Goal: Task Accomplishment & Management: Manage account settings

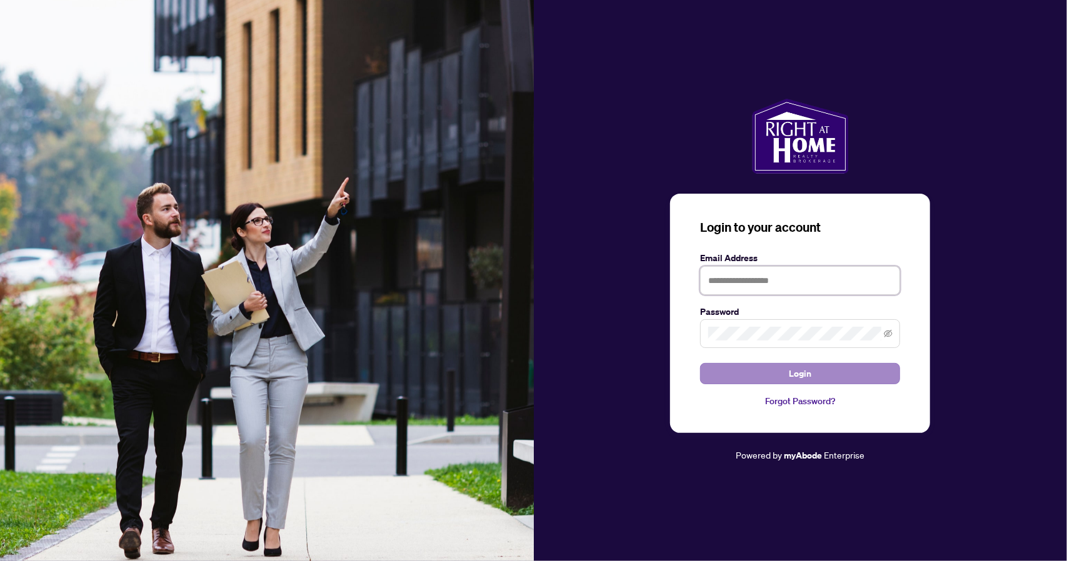
type input "**********"
click at [796, 366] on span "Login" at bounding box center [800, 374] width 23 height 20
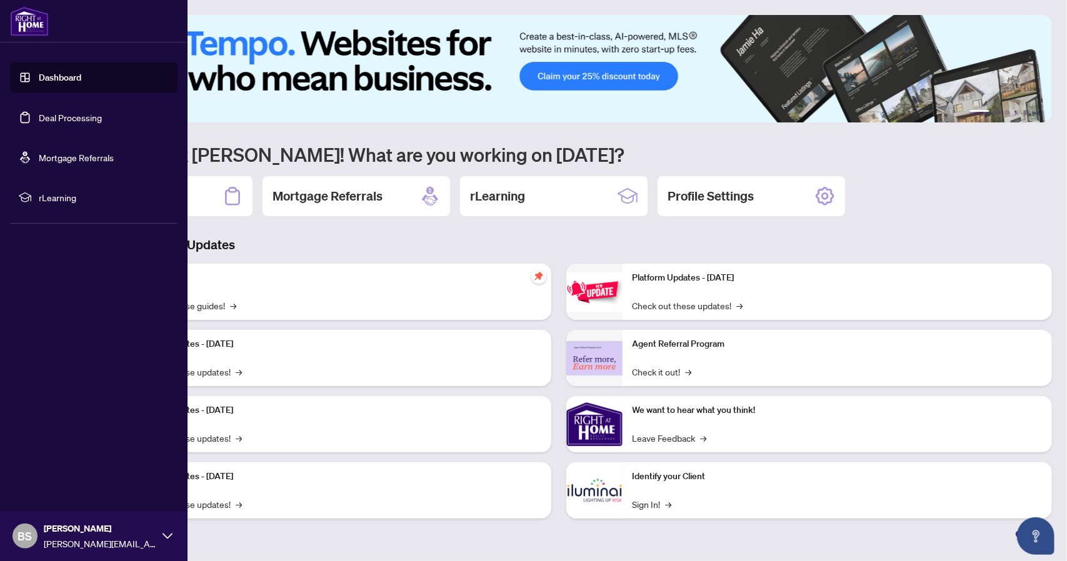
click at [59, 121] on link "Deal Processing" at bounding box center [70, 117] width 63 height 11
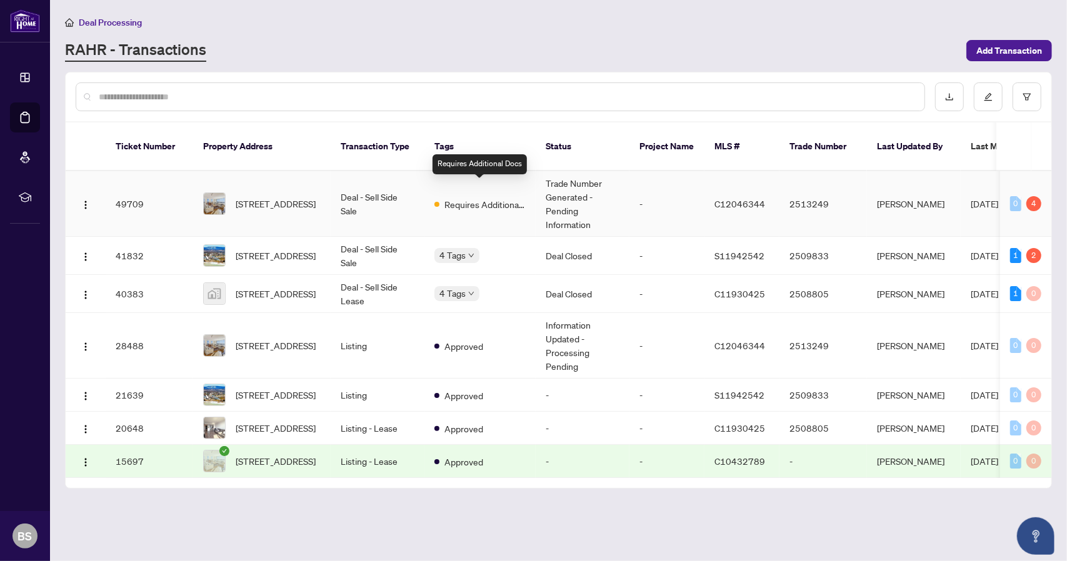
click at [463, 198] on span "Requires Additional Docs" at bounding box center [484, 205] width 81 height 14
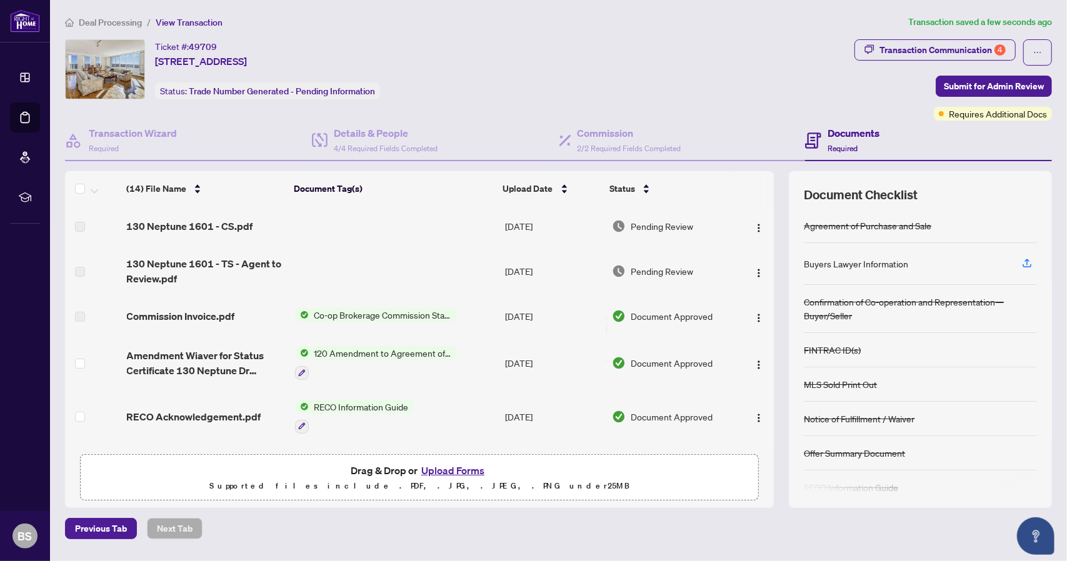
click at [848, 141] on div "Documents Required" at bounding box center [854, 140] width 52 height 29
click at [950, 46] on div "Transaction Communication 4" at bounding box center [943, 50] width 126 height 20
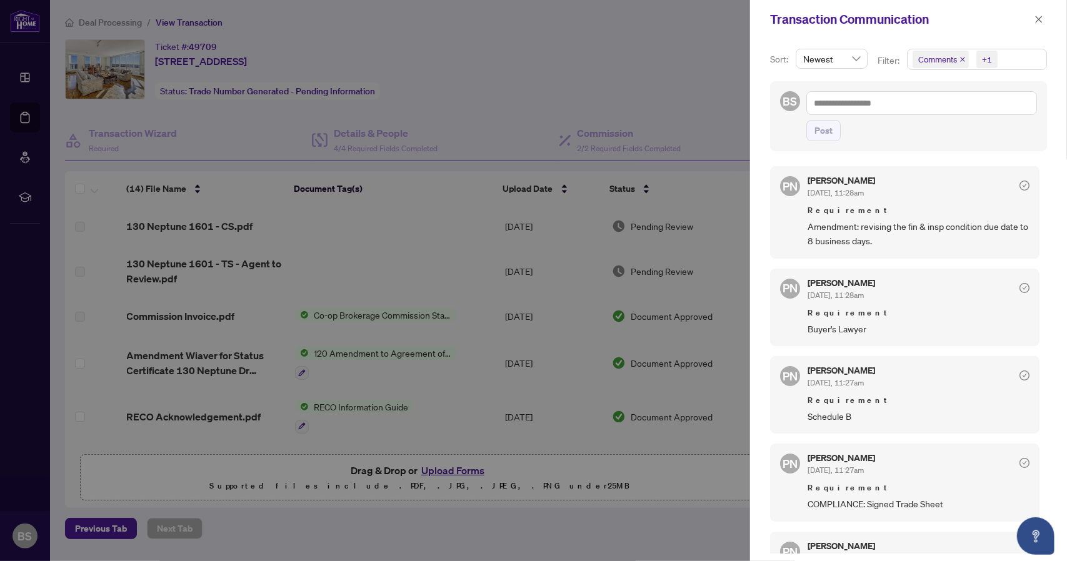
click at [858, 231] on span "Amendment: revising the fin & insp condition due date to 8 business days." at bounding box center [919, 233] width 222 height 29
click at [1038, 16] on icon "close" at bounding box center [1039, 19] width 9 height 9
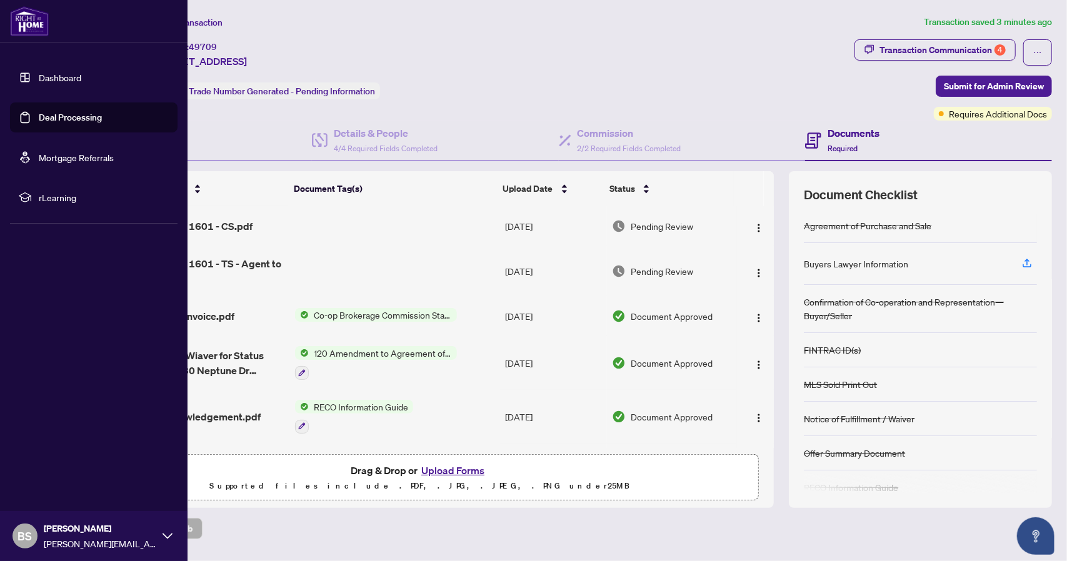
click at [34, 22] on img at bounding box center [29, 21] width 39 height 30
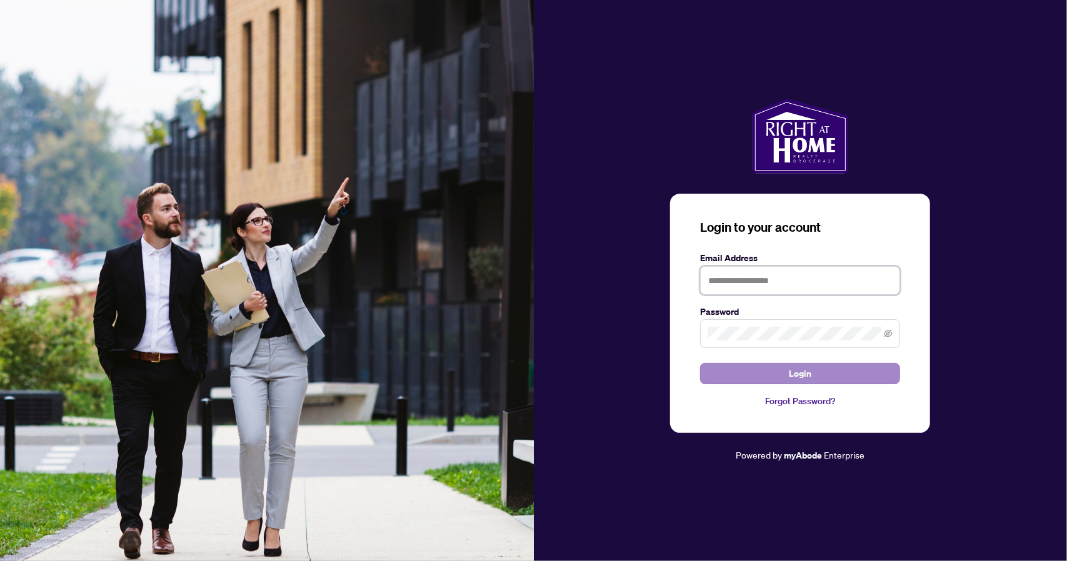
type input "**********"
click at [805, 372] on span "Login" at bounding box center [800, 374] width 23 height 20
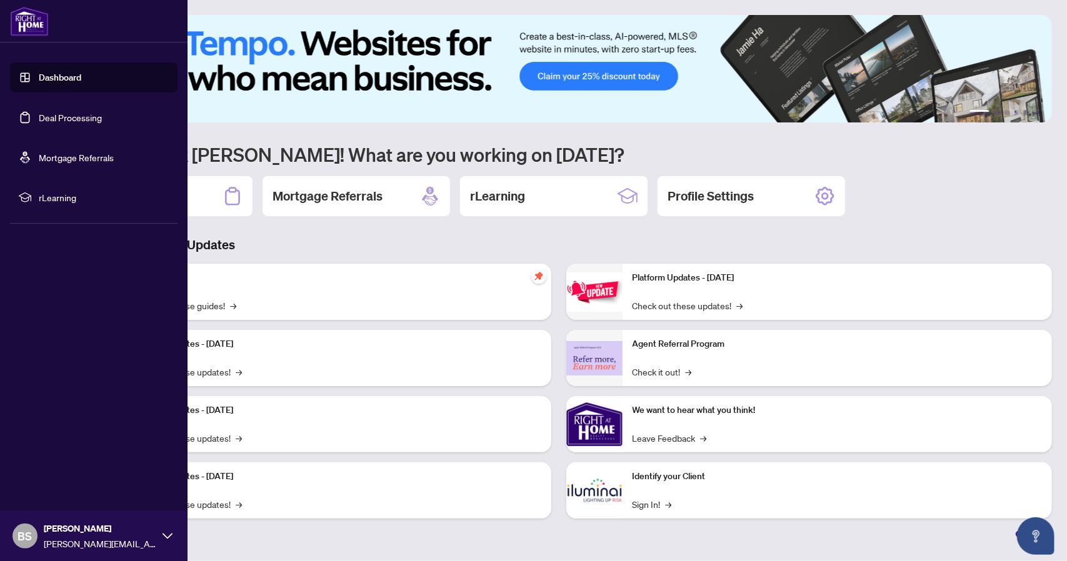
click at [61, 114] on link "Deal Processing" at bounding box center [70, 117] width 63 height 11
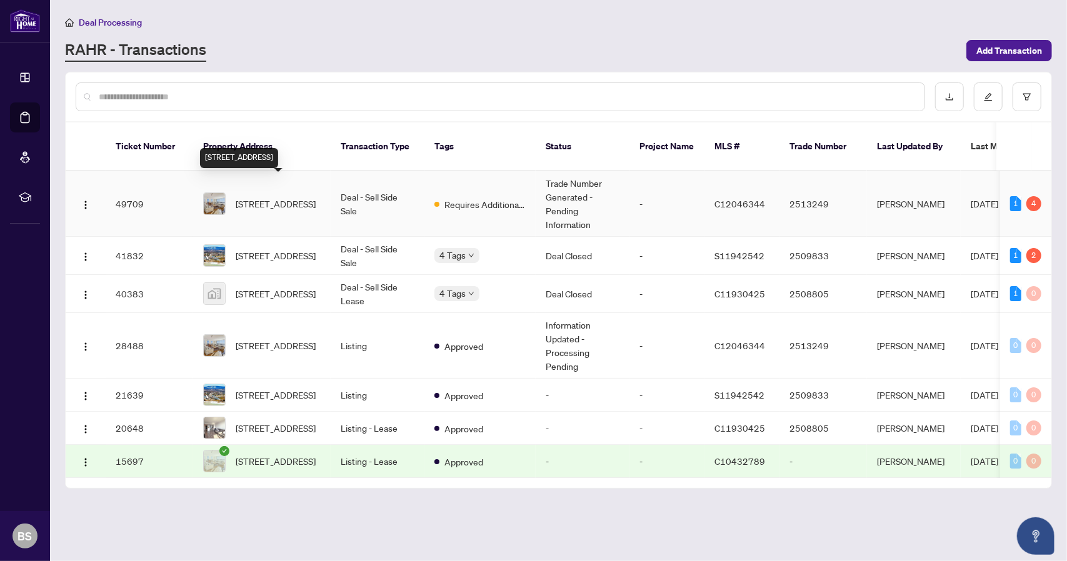
click at [299, 197] on span "[STREET_ADDRESS]" at bounding box center [276, 204] width 80 height 14
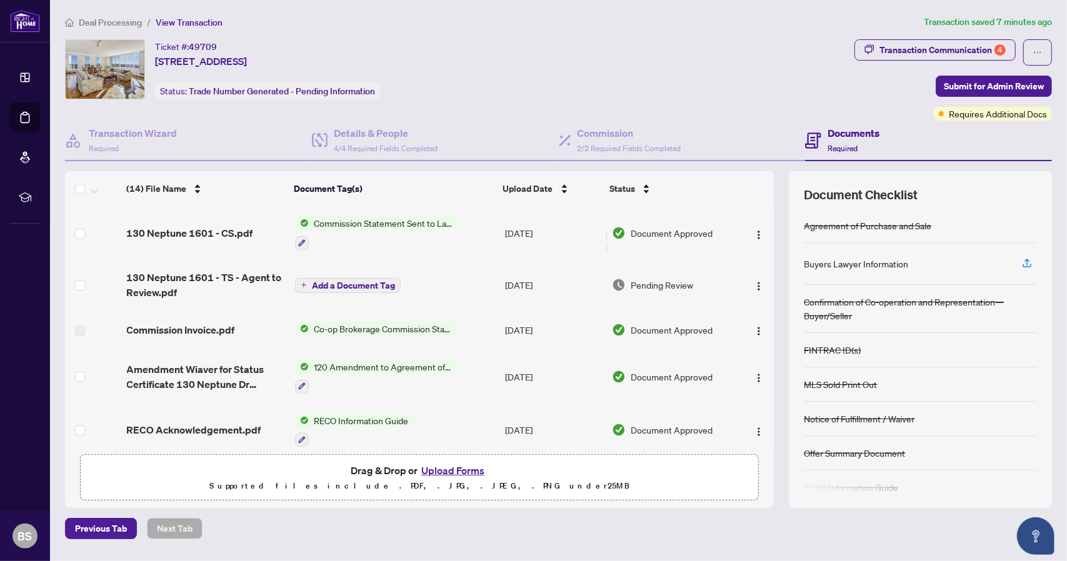
click at [399, 324] on span "Co-op Brokerage Commission Statement" at bounding box center [383, 329] width 148 height 14
click at [389, 364] on span "120 Amendment to Agreement of Purchase and Sale" at bounding box center [383, 367] width 148 height 14
click at [395, 322] on span "Co-op Brokerage Commission Statement" at bounding box center [383, 329] width 148 height 14
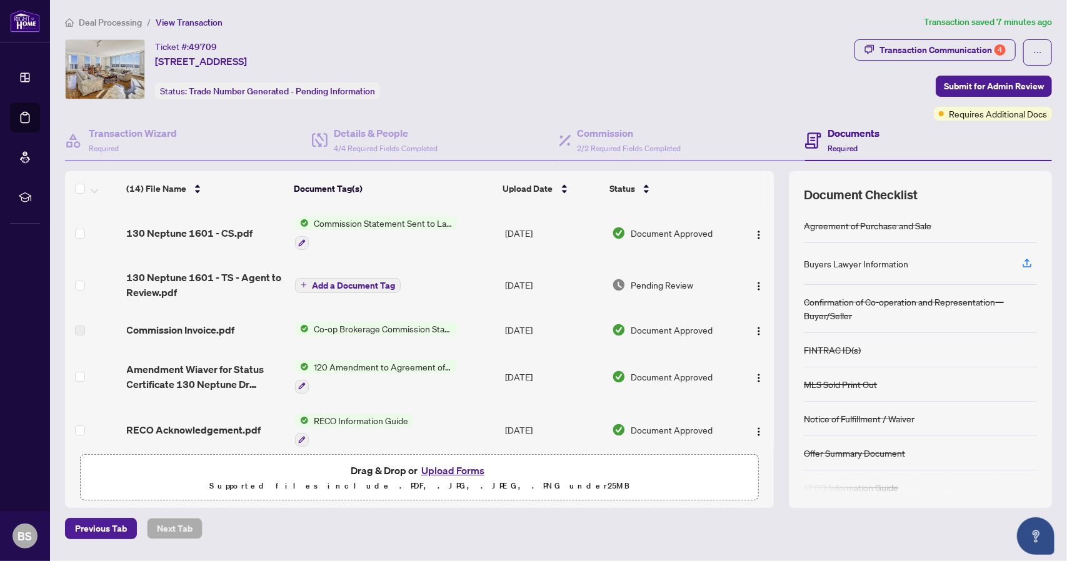
click at [395, 322] on span "Co-op Brokerage Commission Statement" at bounding box center [383, 329] width 148 height 14
click at [408, 370] on span "Co-op Brokerage Commission Statement" at bounding box center [381, 369] width 169 height 14
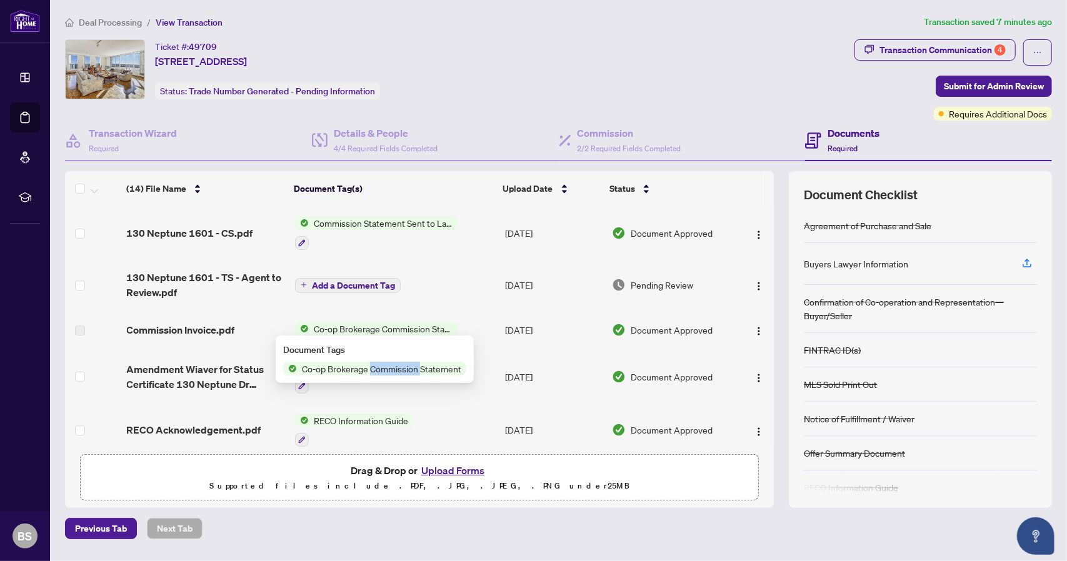
click at [408, 370] on span "Co-op Brokerage Commission Statement" at bounding box center [381, 369] width 169 height 14
click at [384, 325] on span "Co-op Brokerage Commission Statement" at bounding box center [383, 329] width 148 height 14
click at [454, 468] on button "Upload Forms" at bounding box center [453, 471] width 71 height 16
click at [383, 223] on span "Commission Statement Sent to Lawyer" at bounding box center [383, 223] width 148 height 14
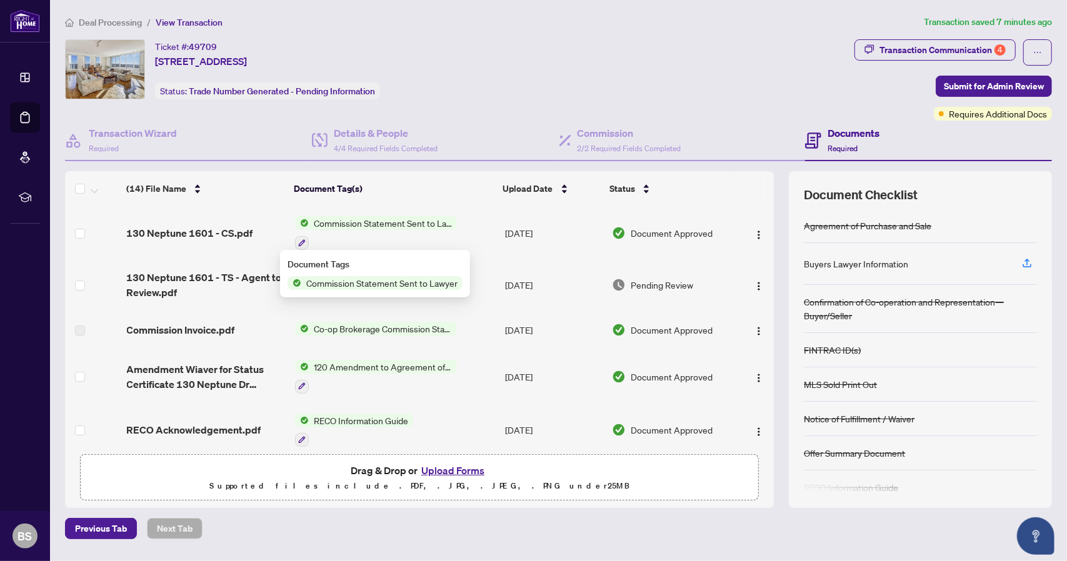
click at [383, 223] on span "Commission Statement Sent to Lawyer" at bounding box center [383, 223] width 148 height 14
click at [383, 213] on td "Commission Statement Sent to Lawyer" at bounding box center [395, 233] width 210 height 54
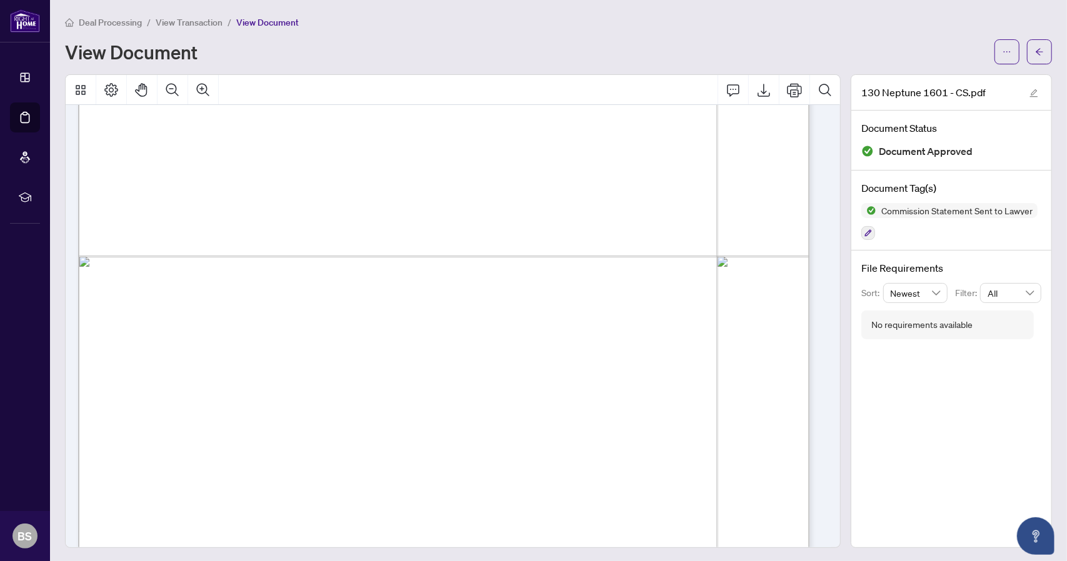
scroll to position [538, 0]
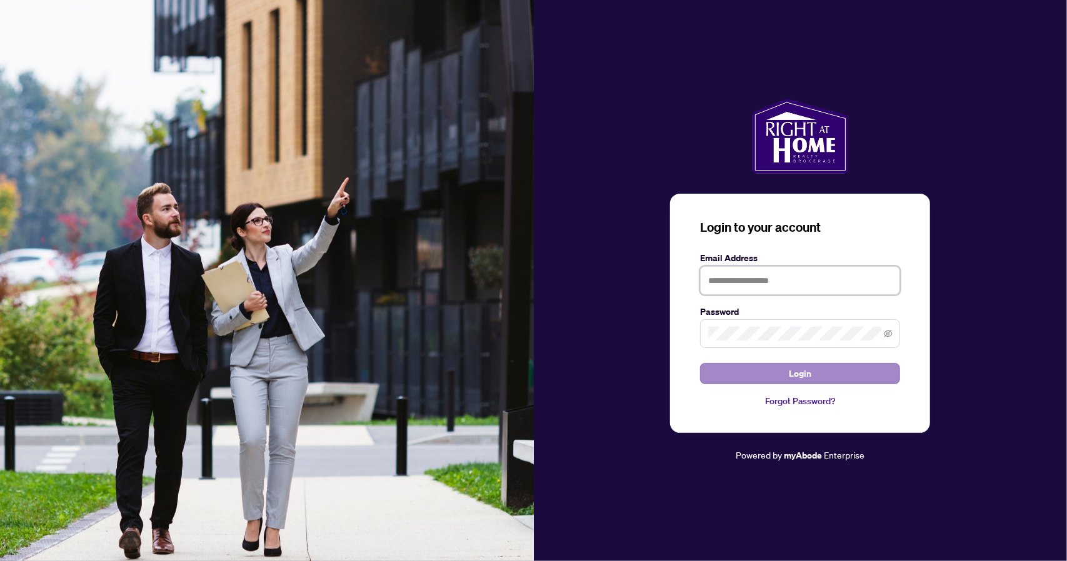
type input "**********"
click at [803, 369] on span "Login" at bounding box center [800, 374] width 23 height 20
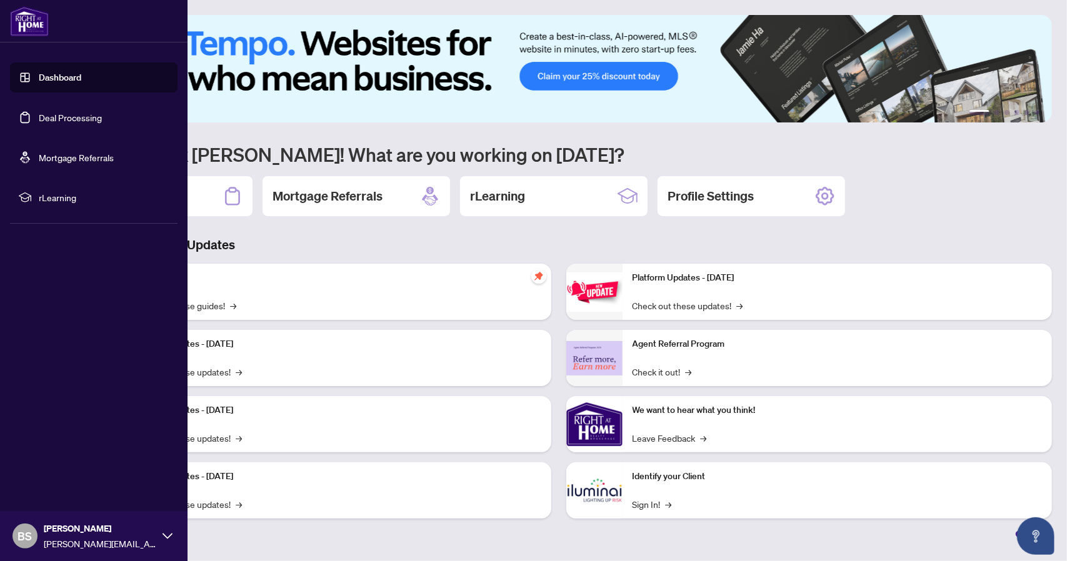
click at [58, 117] on link "Deal Processing" at bounding box center [70, 117] width 63 height 11
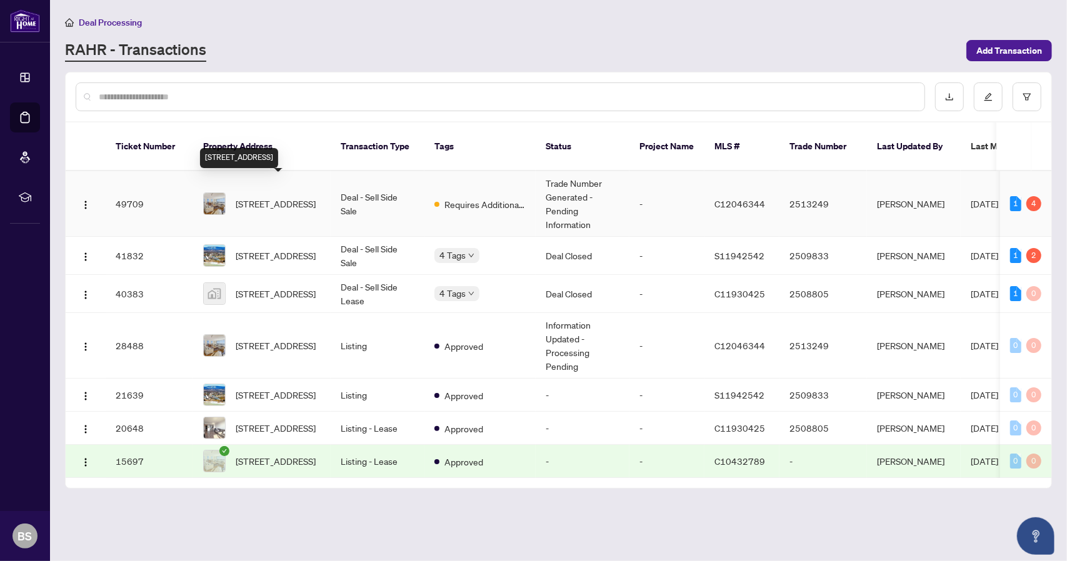
click at [257, 197] on span "[STREET_ADDRESS]" at bounding box center [276, 204] width 80 height 14
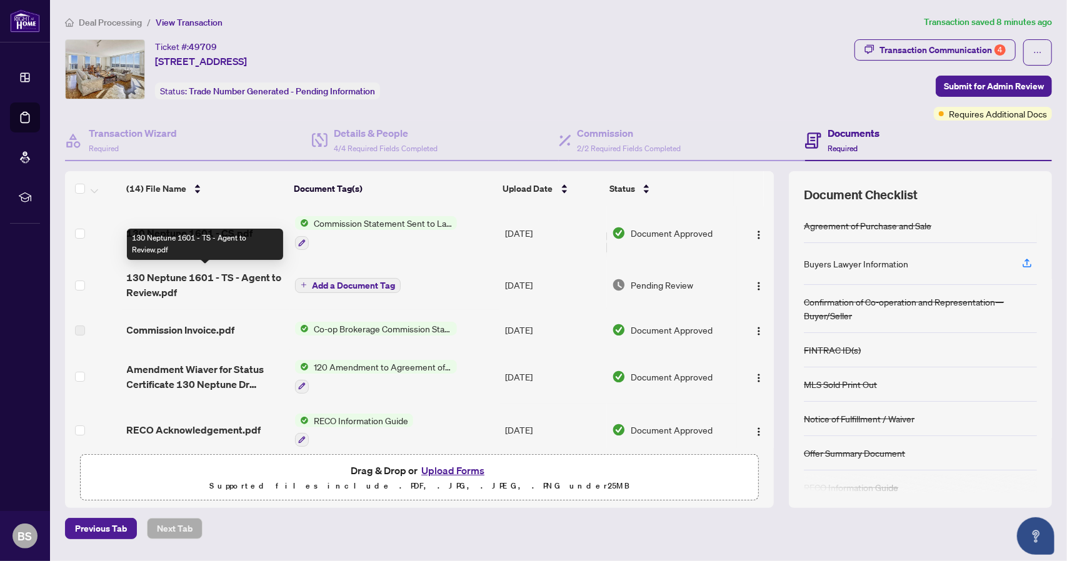
click at [230, 277] on span "130 Neptune 1601 - TS - Agent to Review.pdf" at bounding box center [206, 285] width 158 height 30
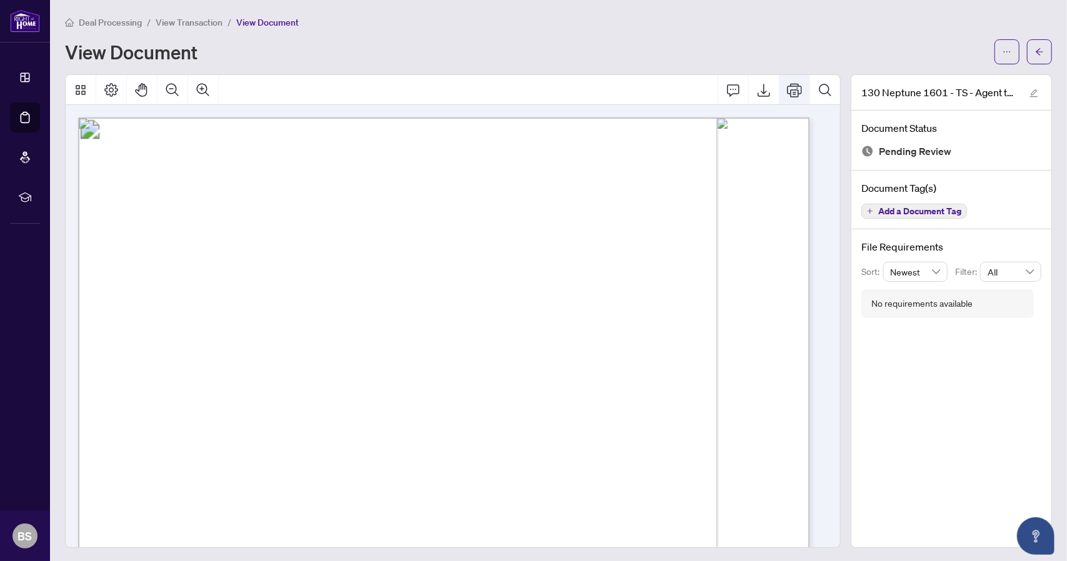
click at [787, 89] on icon "Print" at bounding box center [794, 90] width 15 height 14
click at [787, 88] on icon "Print" at bounding box center [794, 90] width 15 height 15
